Goal: Task Accomplishment & Management: Manage account settings

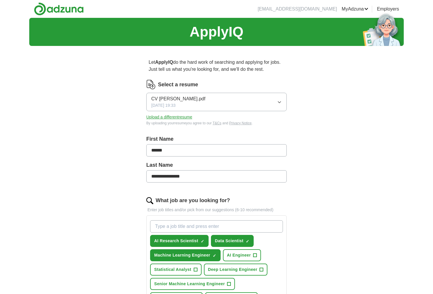
click at [0, 0] on link "ApplyIQ" at bounding box center [0, 0] width 0 height 0
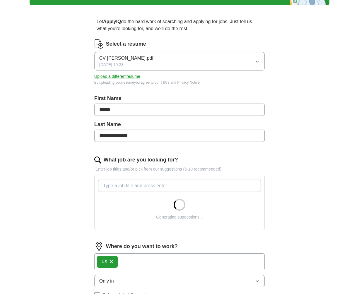
scroll to position [46, 0]
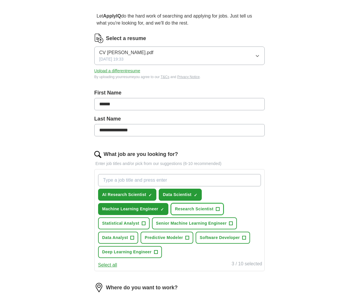
click at [217, 210] on span "+" at bounding box center [218, 209] width 4 height 5
click at [150, 211] on span "Machine Learning Engineer" at bounding box center [130, 209] width 56 height 6
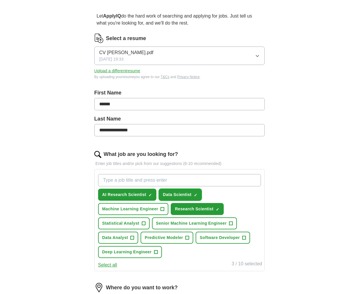
click at [176, 193] on span "Data Scientist" at bounding box center [177, 195] width 29 height 6
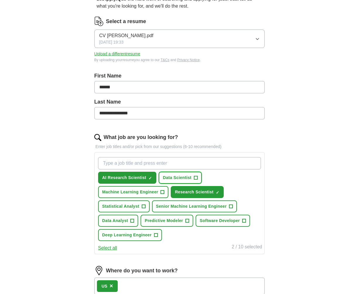
scroll to position [63, 0]
click at [134, 164] on input "What job are you looking for?" at bounding box center [179, 163] width 163 height 12
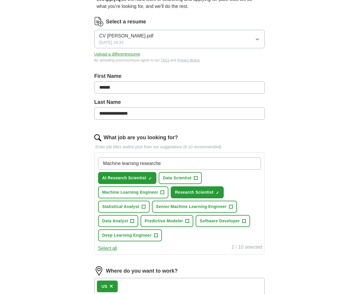
type input "Machine learning researcher"
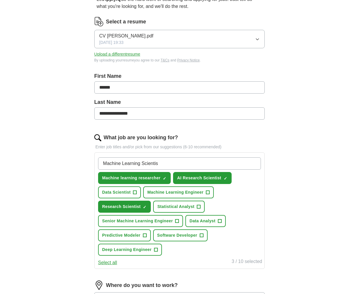
type input "Machine Learning Scientist"
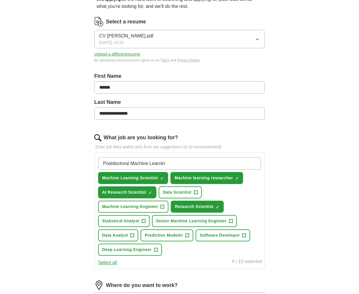
type input "Postdoctoral Machine Learning"
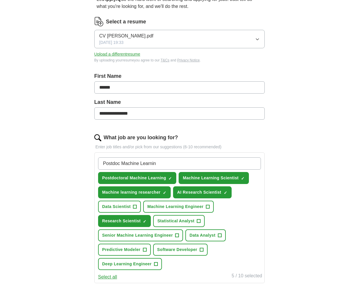
type input "Postdoc Machine Learning"
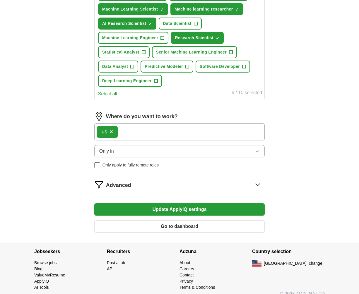
scroll to position [254, 0]
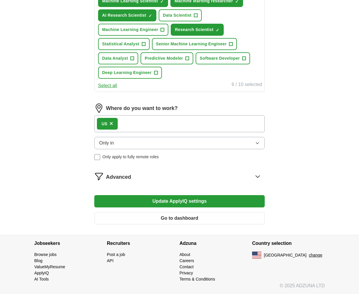
click at [153, 202] on button "Update ApplyIQ settings" at bounding box center [179, 201] width 170 height 12
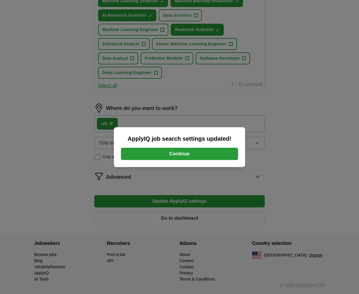
click at [177, 153] on button "Continue" at bounding box center [179, 154] width 117 height 12
